Goal: Navigation & Orientation: Find specific page/section

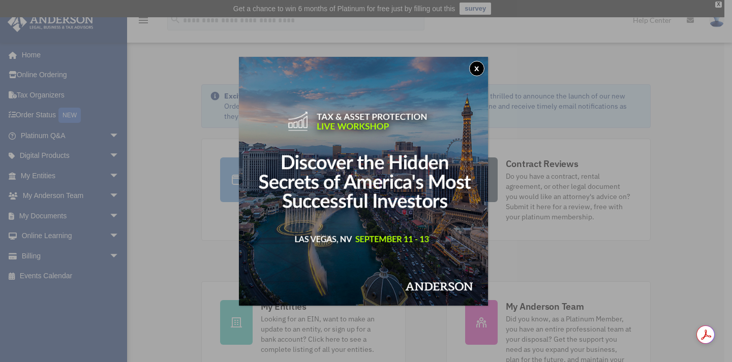
click at [477, 68] on button "x" at bounding box center [476, 68] width 15 height 15
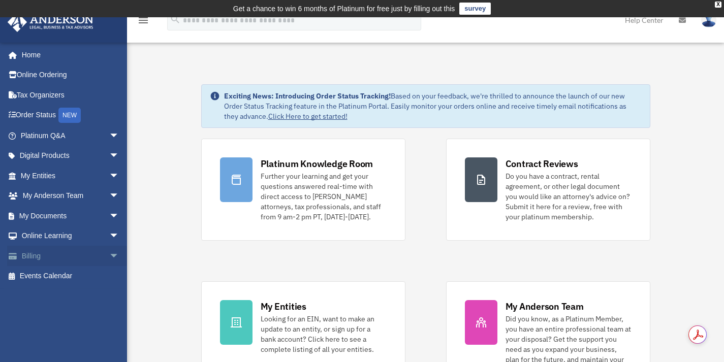
click at [109, 254] on span "arrow_drop_down" at bounding box center [119, 256] width 20 height 21
click at [62, 299] on link "Past Invoices" at bounding box center [74, 297] width 120 height 20
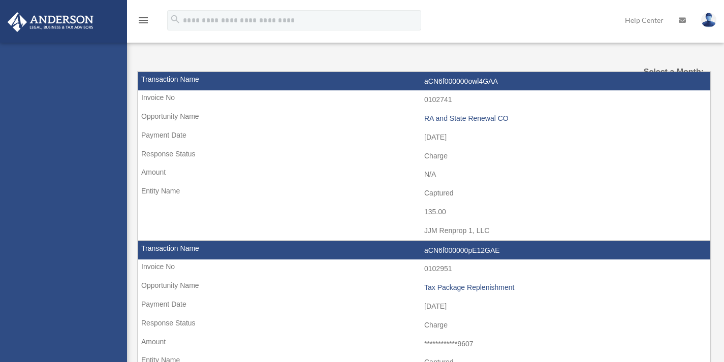
select select
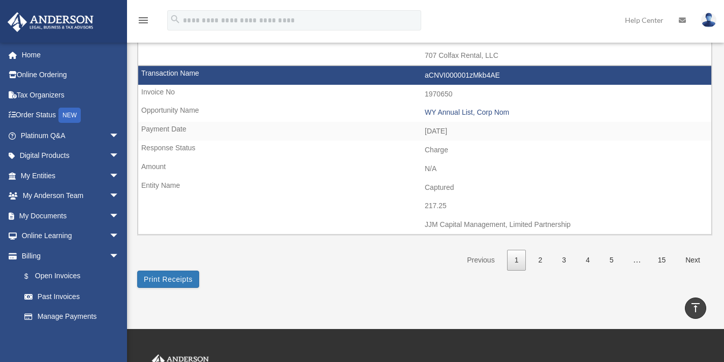
scroll to position [1572, 0]
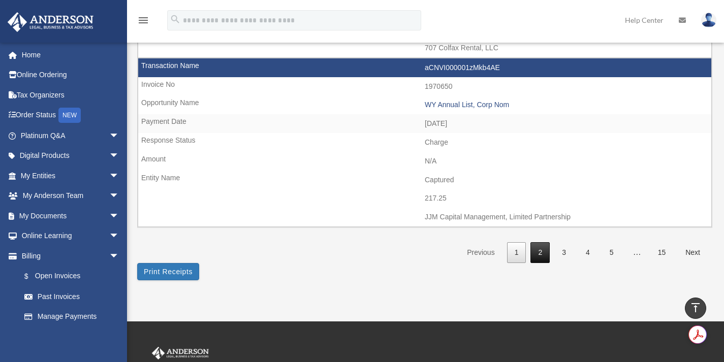
click at [543, 254] on link "2" at bounding box center [540, 252] width 19 height 21
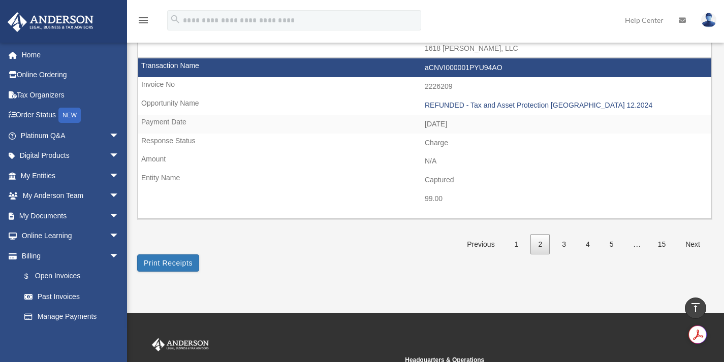
scroll to position [1590, 0]
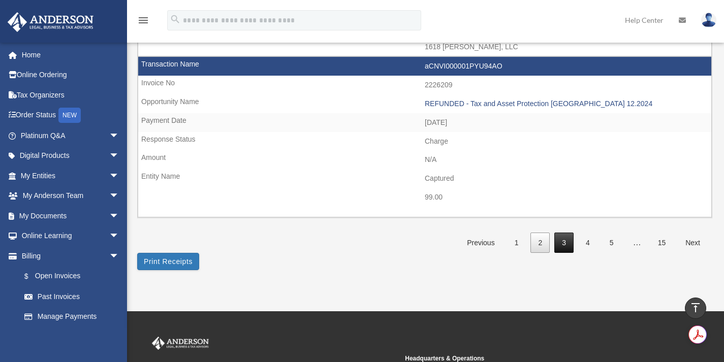
click at [569, 240] on link "3" at bounding box center [564, 243] width 19 height 21
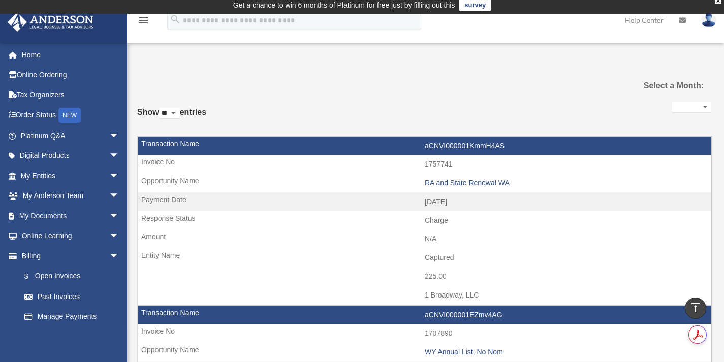
scroll to position [0, 0]
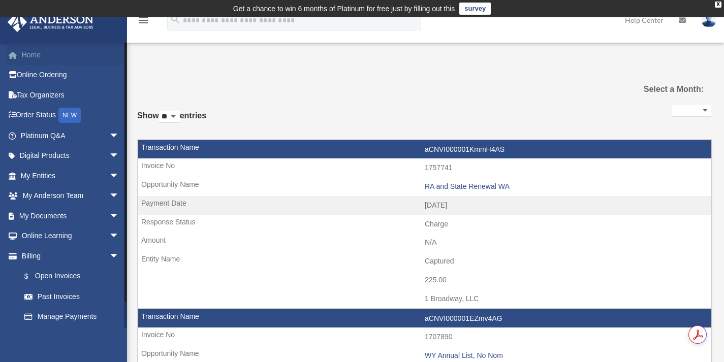
click at [33, 55] on link "Home" at bounding box center [71, 55] width 128 height 20
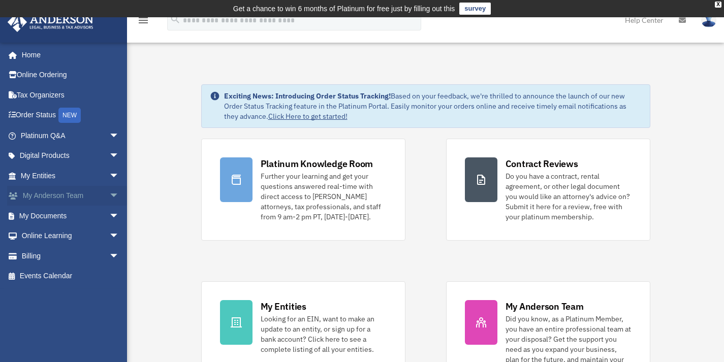
click at [53, 199] on link "My Anderson Team arrow_drop_down" at bounding box center [71, 196] width 128 height 20
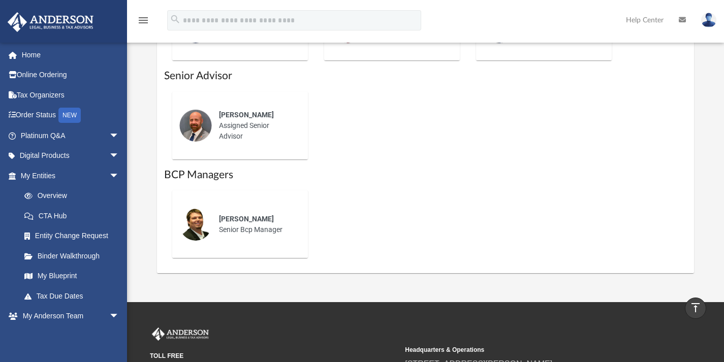
scroll to position [701, 0]
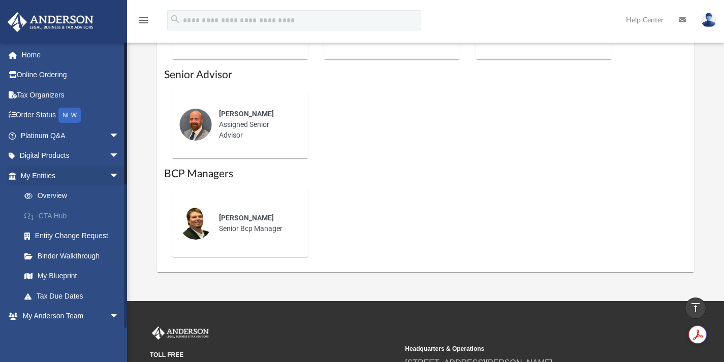
click at [58, 212] on link "CTA Hub" at bounding box center [74, 216] width 120 height 20
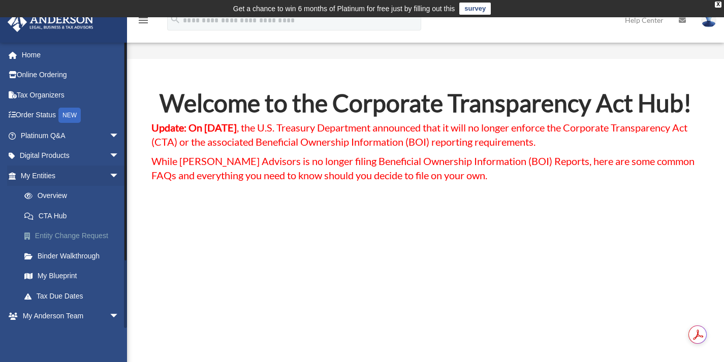
click at [62, 234] on link "Entity Change Request" at bounding box center [74, 236] width 120 height 20
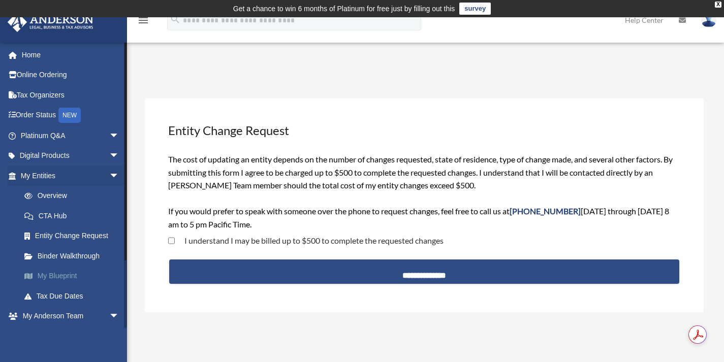
click at [69, 278] on link "My Blueprint" at bounding box center [74, 276] width 120 height 20
